Goal: Task Accomplishment & Management: Manage account settings

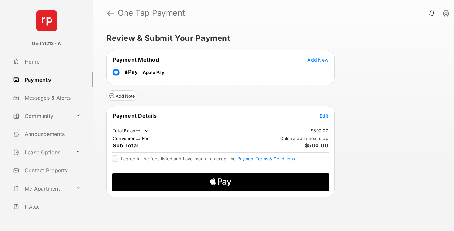
click at [318, 60] on span "Add New" at bounding box center [318, 60] width 21 height 6
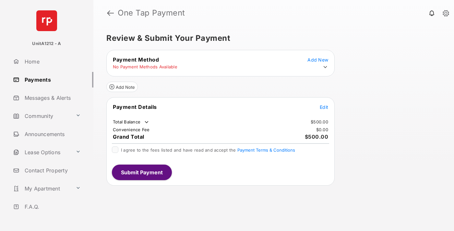
click at [326, 67] on icon at bounding box center [326, 67] width 6 height 6
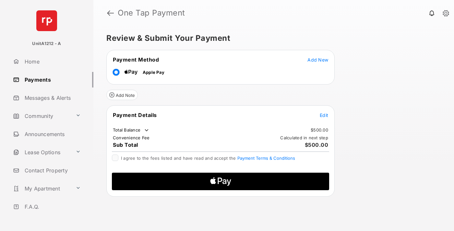
click at [324, 115] on span "Edit" at bounding box center [324, 116] width 8 height 6
